Goal: Task Accomplishment & Management: Manage account settings

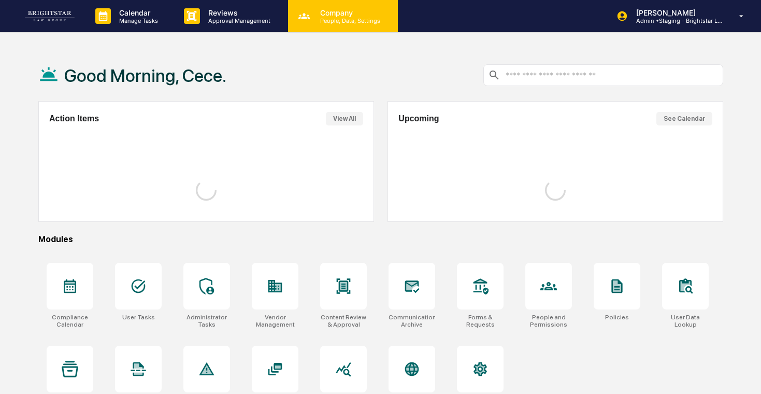
click at [330, 18] on p "People, Data, Settings" at bounding box center [349, 20] width 74 height 7
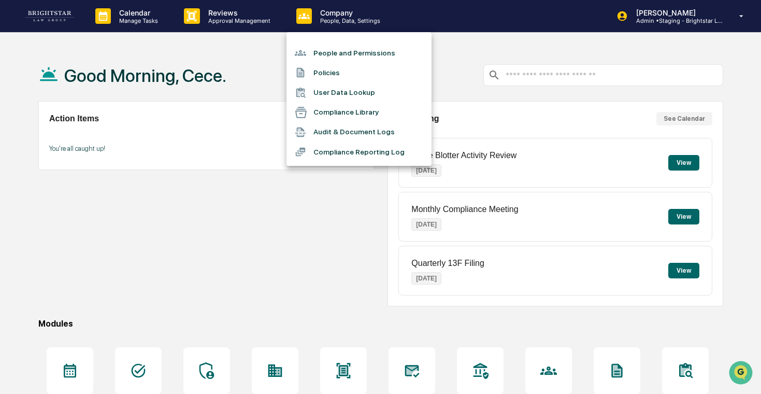
click at [340, 150] on li "Compliance Reporting Log" at bounding box center [358, 152] width 145 height 20
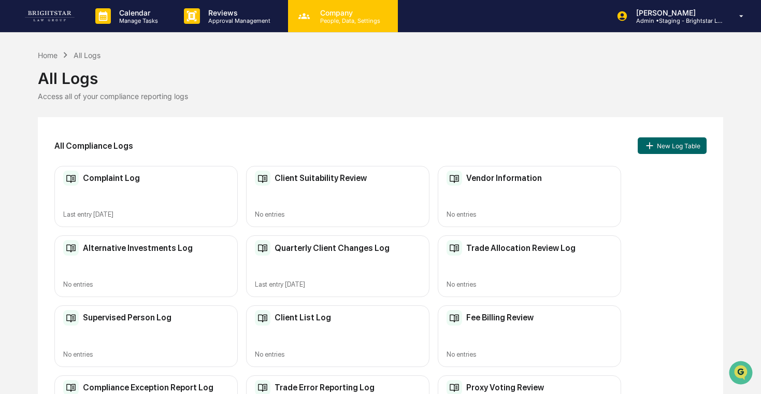
click at [359, 20] on p "People, Data, Settings" at bounding box center [349, 20] width 74 height 7
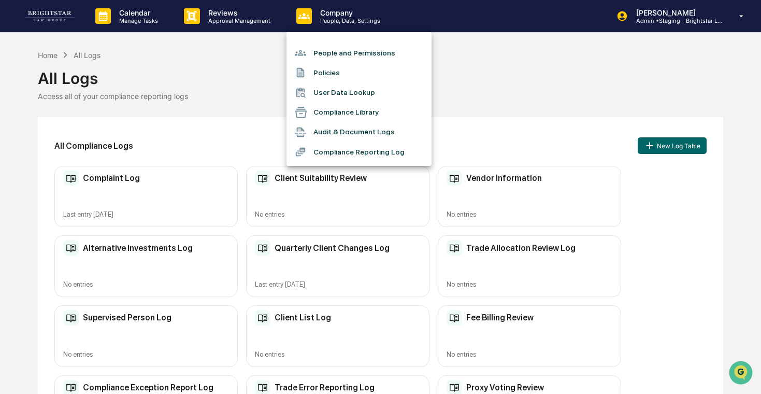
click at [487, 182] on div at bounding box center [380, 197] width 761 height 394
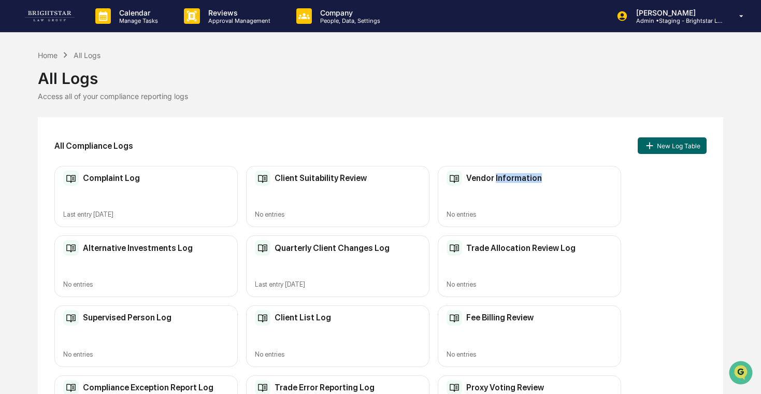
click at [498, 182] on h2 "Vendor Information" at bounding box center [504, 178] width 76 height 10
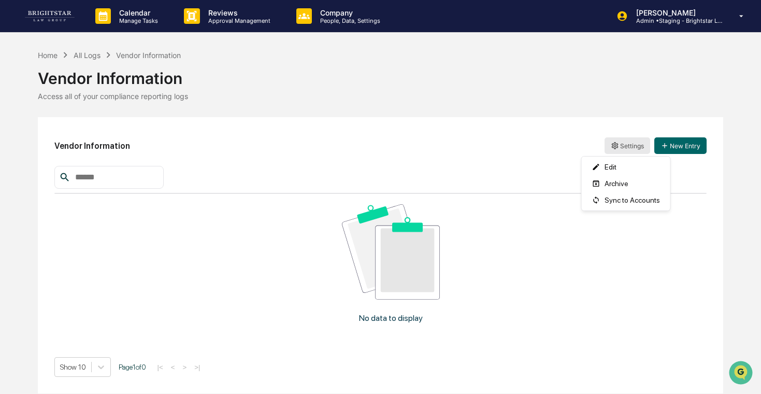
click at [626, 144] on html "Calendar Manage Tasks Reviews Approval Management Company People, Data, Setting…" at bounding box center [380, 197] width 761 height 394
click at [613, 164] on div "Edit" at bounding box center [626, 166] width 84 height 17
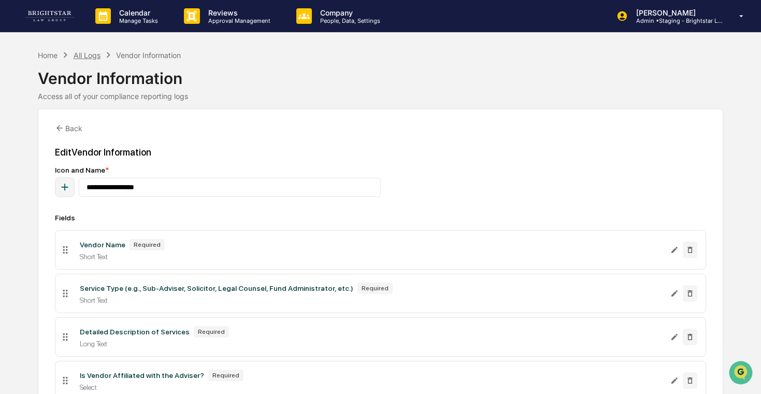
click at [93, 56] on div "All Logs" at bounding box center [87, 55] width 27 height 9
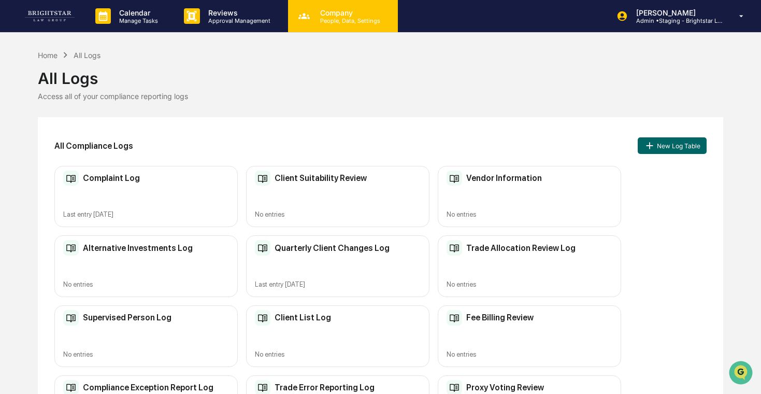
click at [334, 19] on p "People, Data, Settings" at bounding box center [349, 20] width 74 height 7
